Goal: Task Accomplishment & Management: Complete application form

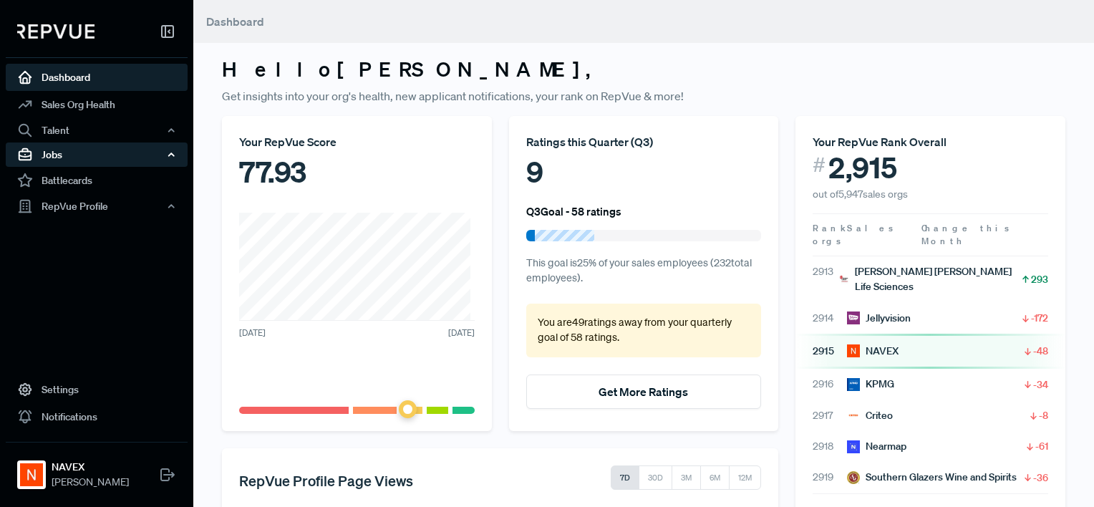
click at [49, 152] on div "Jobs" at bounding box center [97, 154] width 182 height 24
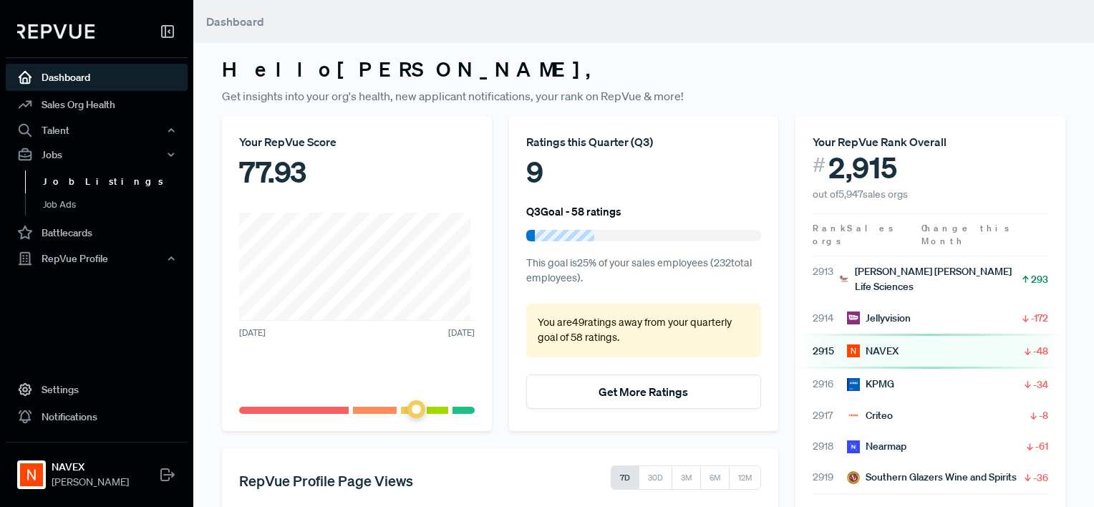
click at [89, 183] on link "Job Listings" at bounding box center [116, 181] width 182 height 23
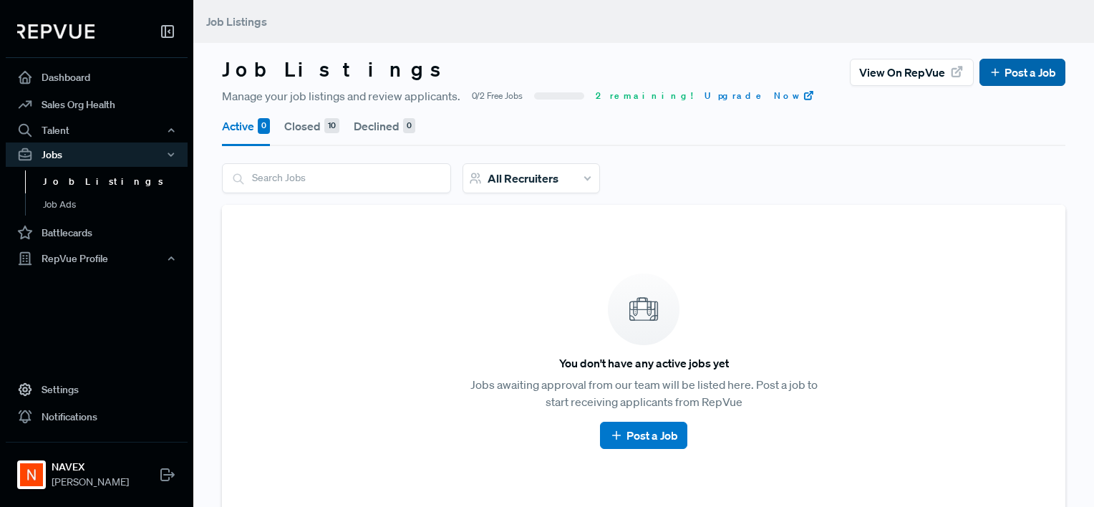
click at [1014, 64] on link "Post a Job" at bounding box center [1022, 72] width 67 height 17
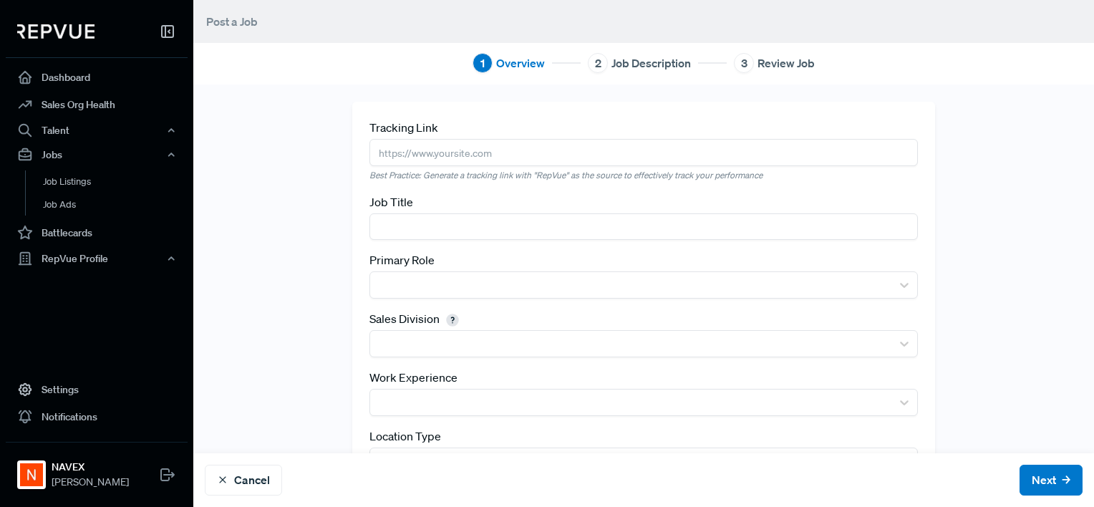
click at [384, 226] on input "text" at bounding box center [643, 226] width 549 height 26
type input "Account Director, Enterprise"
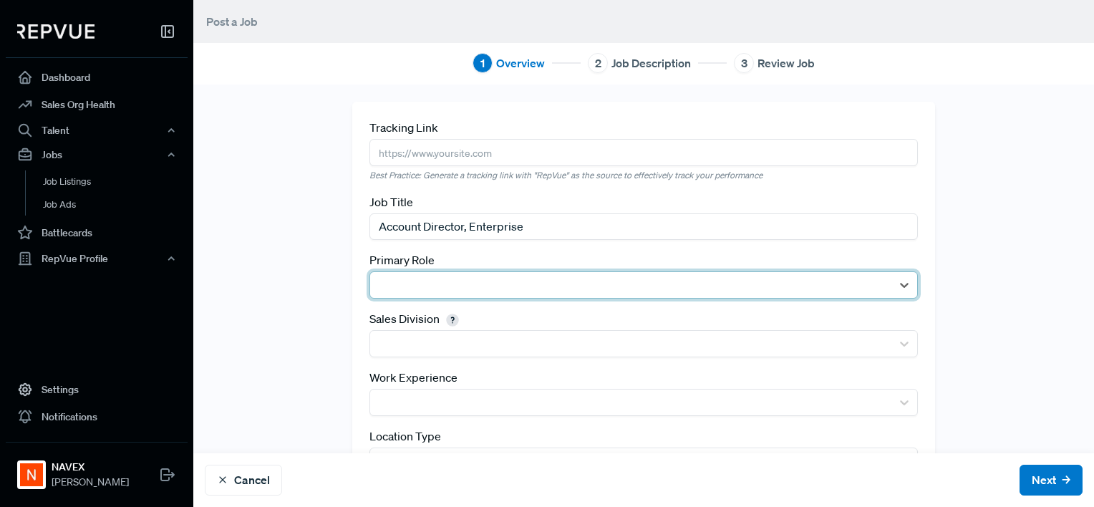
type input "a"
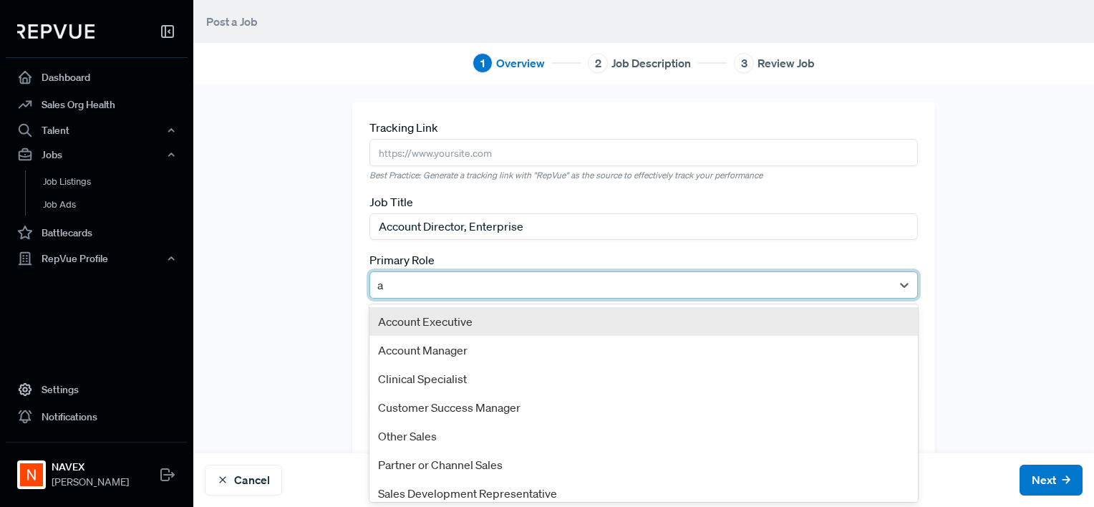
click at [427, 324] on div "Account Executive" at bounding box center [643, 321] width 549 height 29
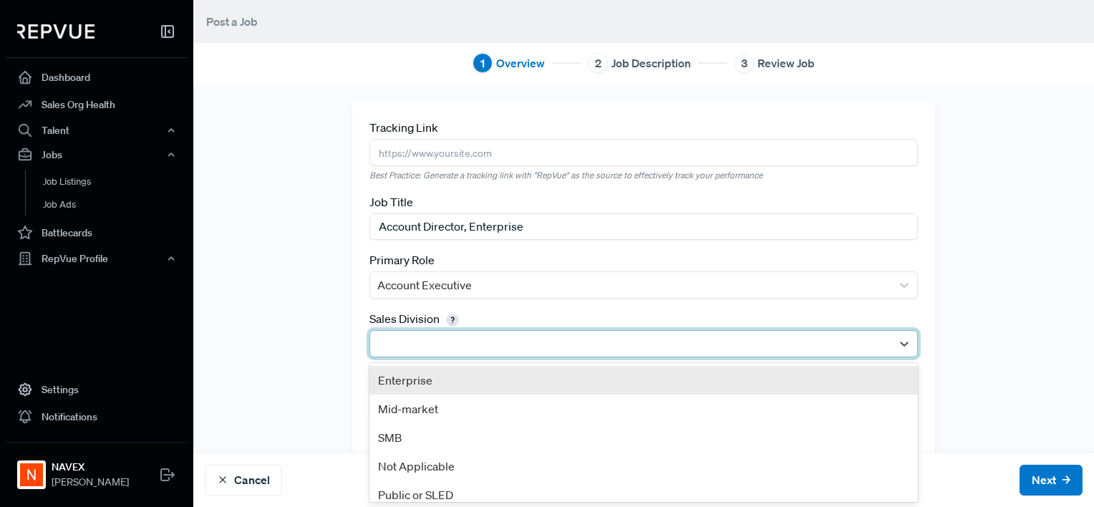
click at [404, 342] on div at bounding box center [631, 344] width 508 height 20
click at [414, 382] on div "Enterprise" at bounding box center [643, 380] width 549 height 29
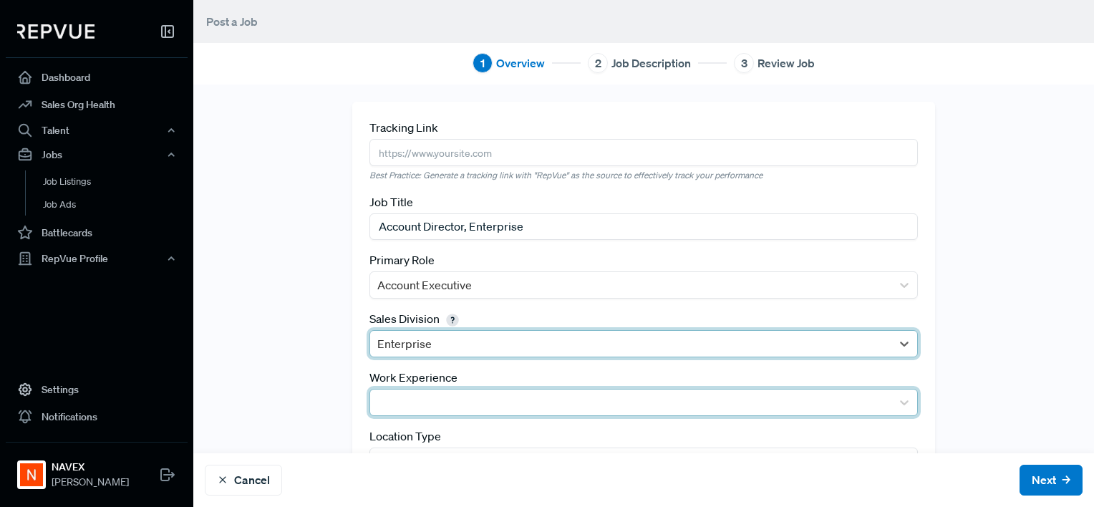
click at [412, 395] on div at bounding box center [631, 402] width 508 height 20
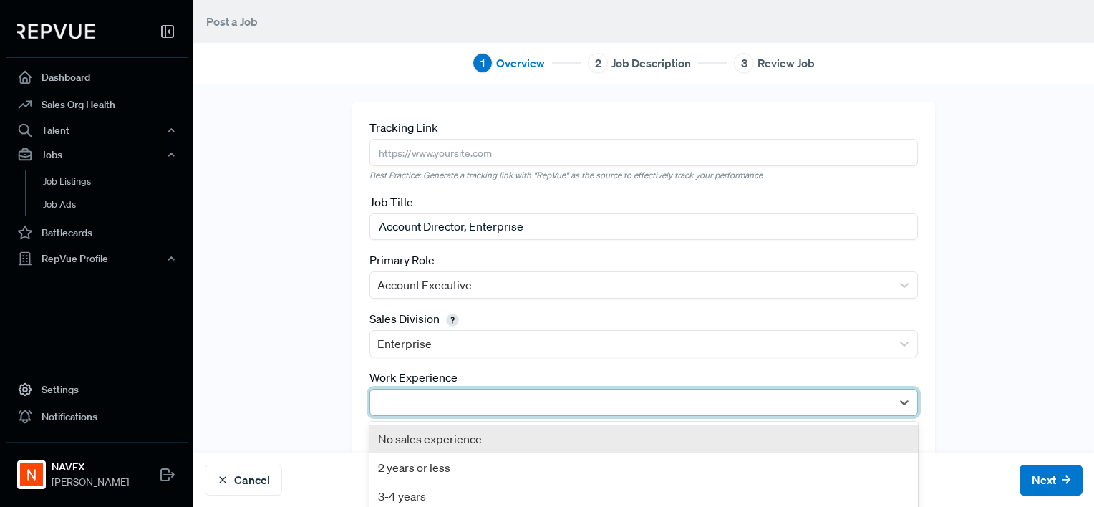
scroll to position [125, 0]
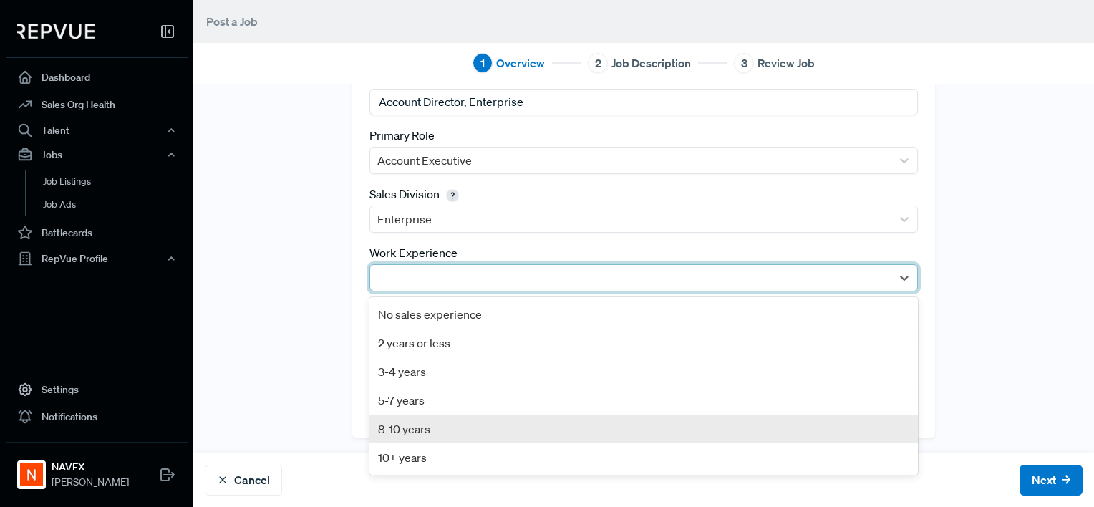
click at [420, 427] on div "8-10 years" at bounding box center [643, 428] width 549 height 29
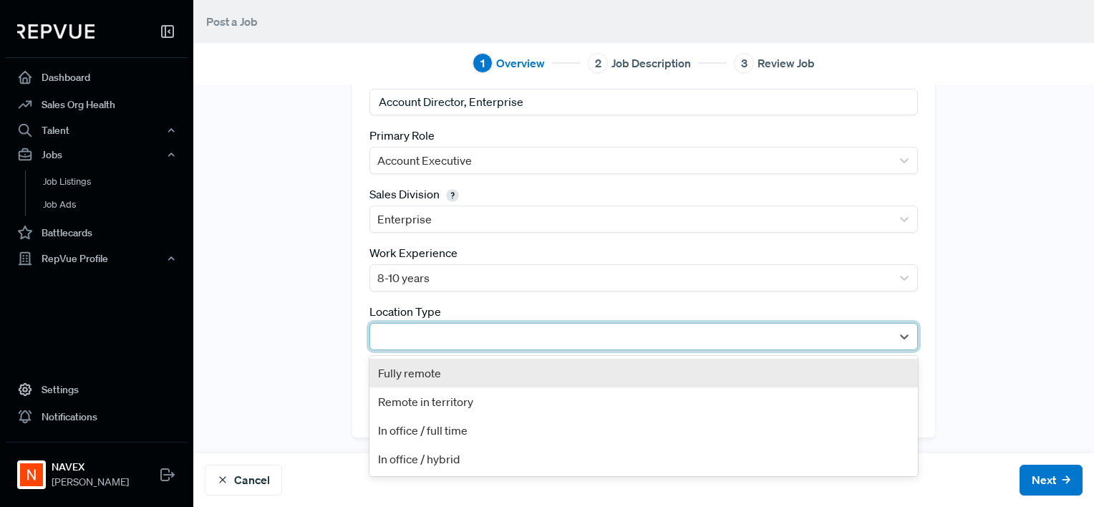
click at [462, 333] on div at bounding box center [631, 336] width 508 height 20
click at [427, 375] on div "Fully remote" at bounding box center [643, 373] width 549 height 29
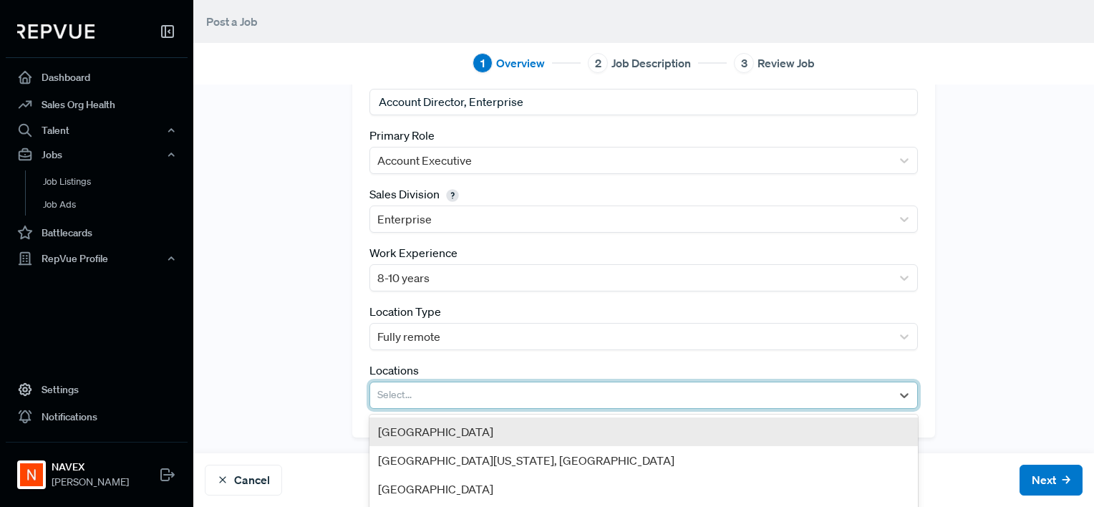
click at [417, 396] on div at bounding box center [631, 395] width 508 height 20
click at [432, 430] on div "[GEOGRAPHIC_DATA]" at bounding box center [643, 431] width 549 height 29
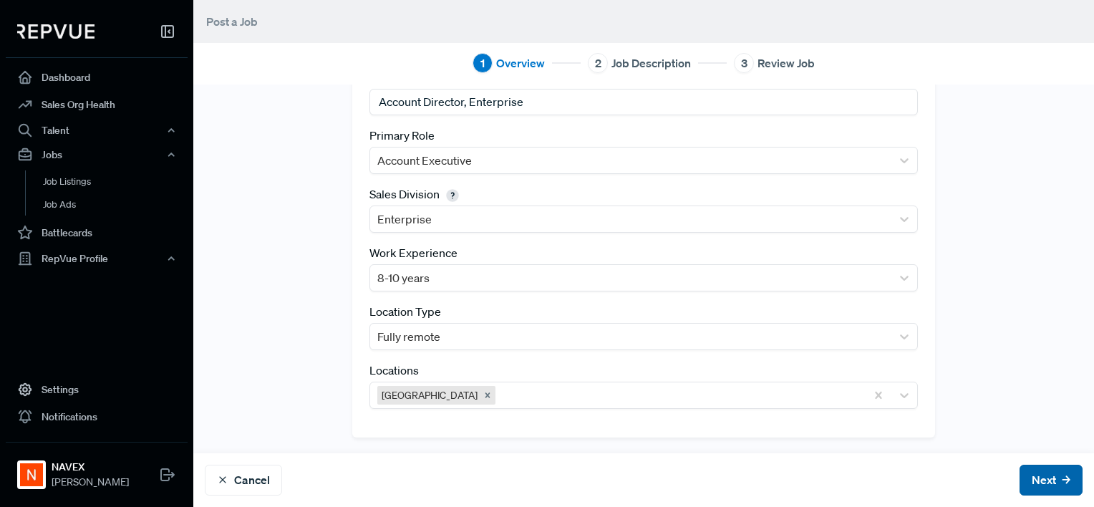
click at [1019, 480] on button "Next" at bounding box center [1050, 480] width 63 height 31
click at [1025, 485] on button "Next" at bounding box center [1050, 480] width 63 height 31
click at [1019, 483] on button "Next" at bounding box center [1050, 480] width 63 height 31
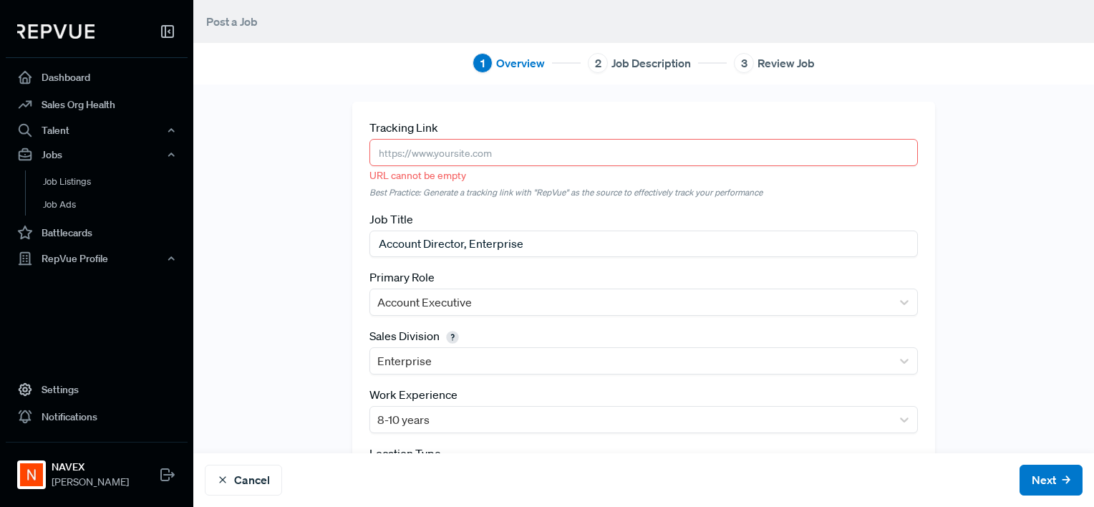
click at [558, 150] on input "text" at bounding box center [643, 152] width 549 height 26
paste input "[URL][DOMAIN_NAME]"
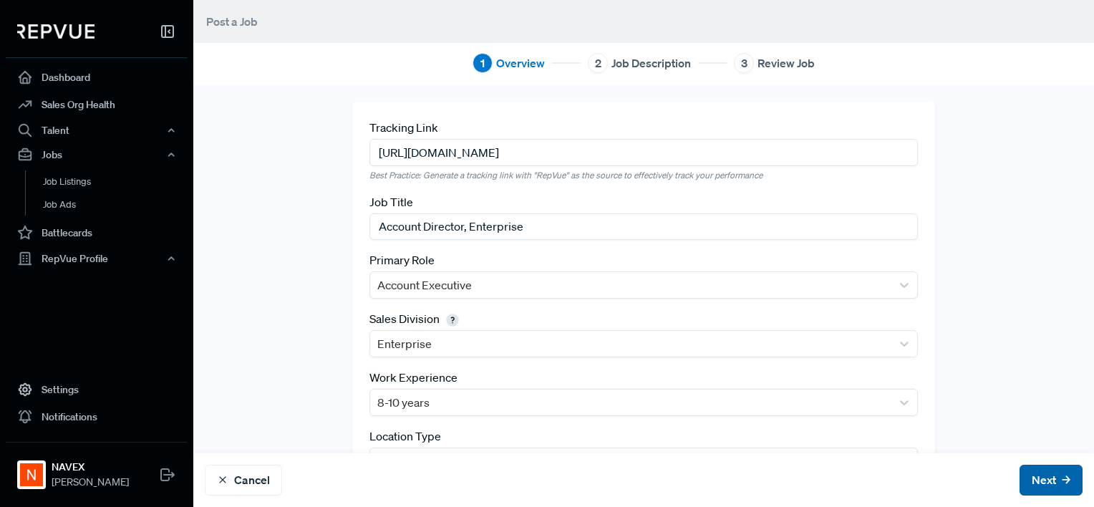
type input "[URL][DOMAIN_NAME]"
click at [1024, 476] on button "Next" at bounding box center [1050, 480] width 63 height 31
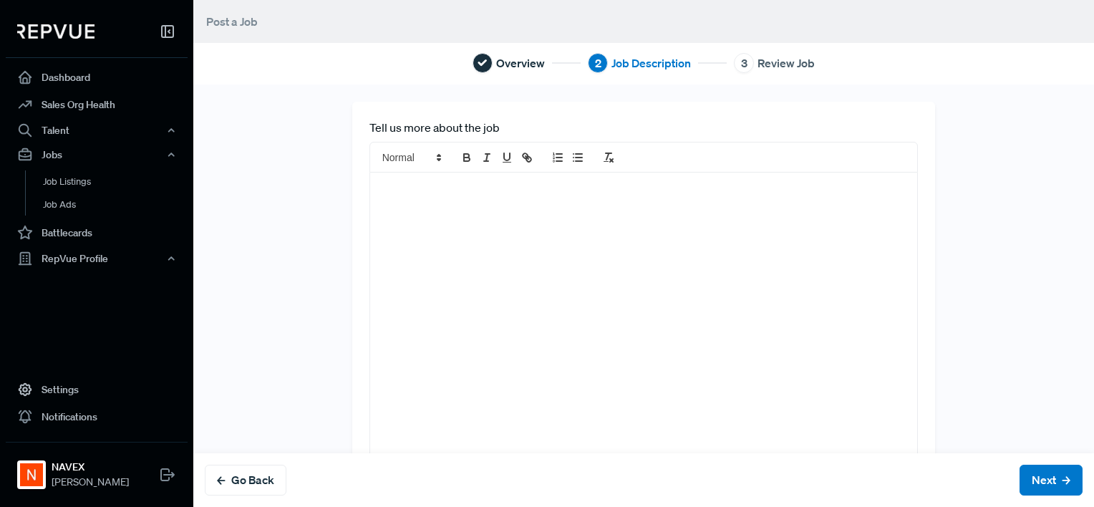
click at [446, 220] on div at bounding box center [644, 332] width 548 height 319
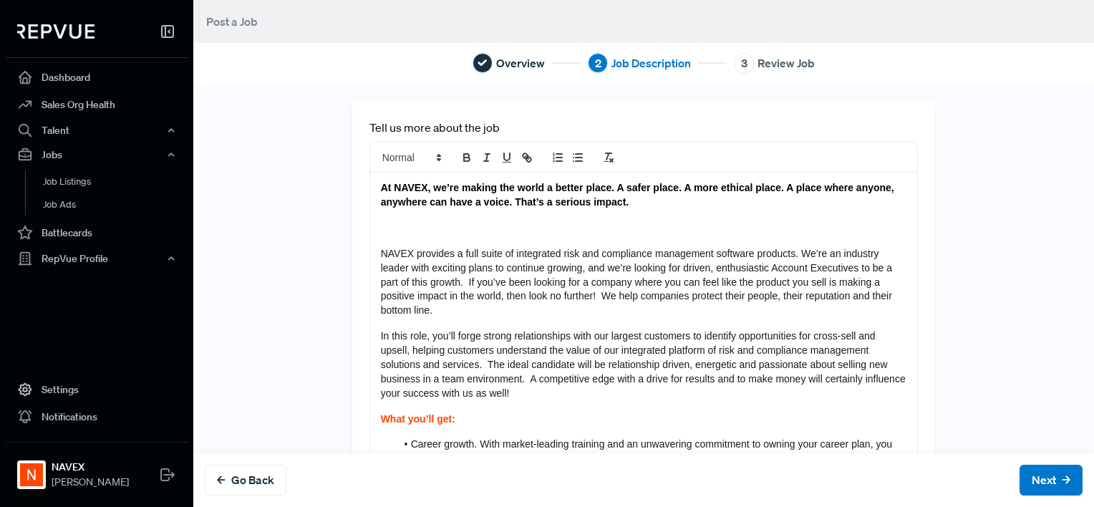
click at [407, 230] on p at bounding box center [644, 228] width 526 height 14
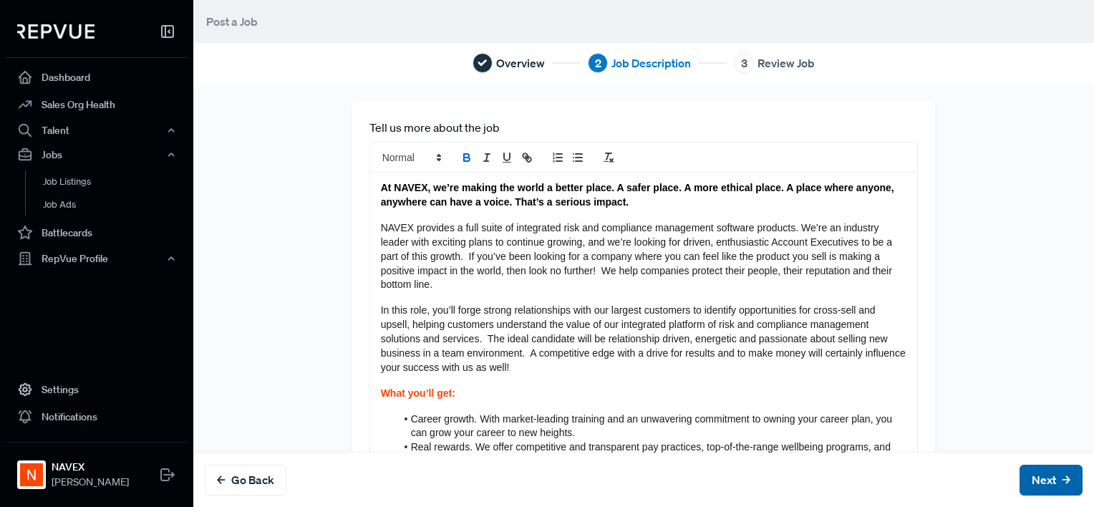
click at [1019, 476] on button "Next" at bounding box center [1050, 480] width 63 height 31
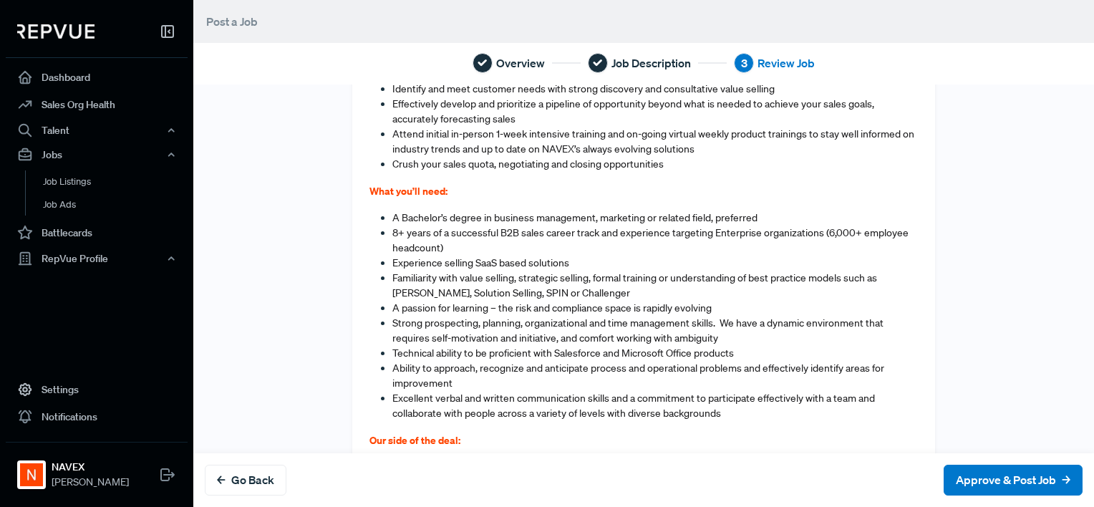
scroll to position [981, 0]
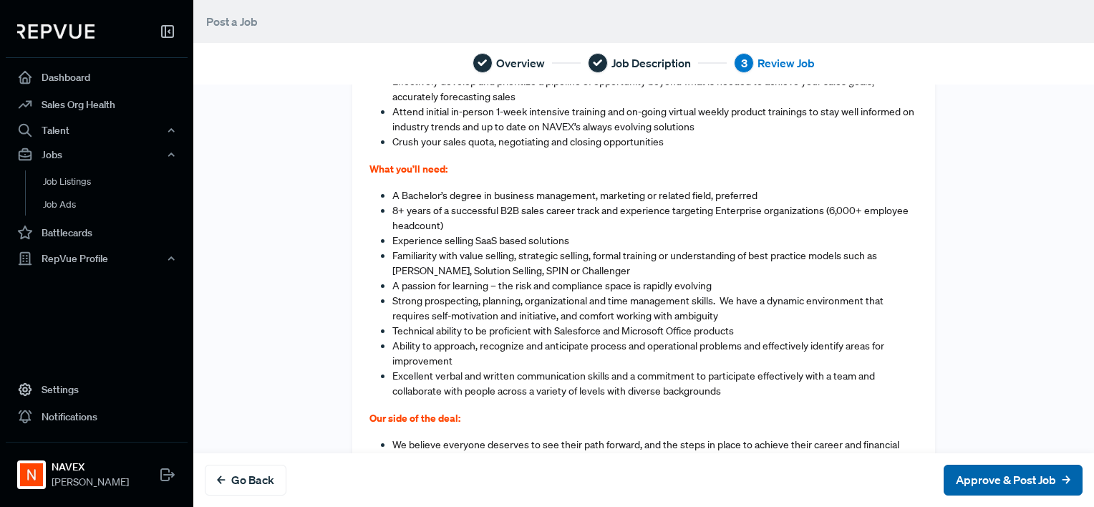
click at [994, 486] on button "Approve & Post Job" at bounding box center [1013, 480] width 139 height 31
